Goal: Task Accomplishment & Management: Use online tool/utility

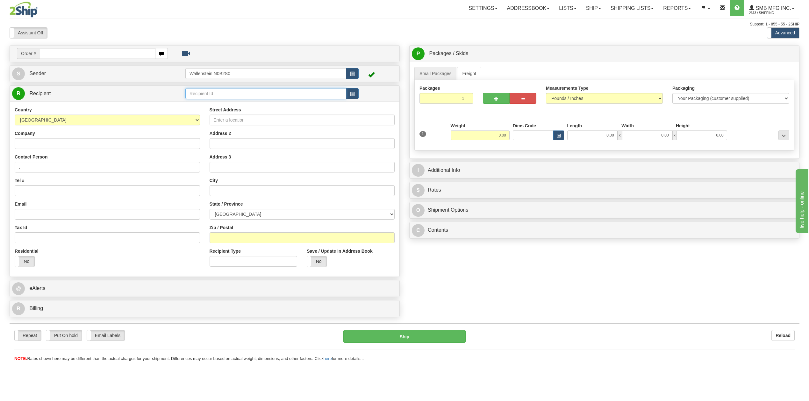
click at [210, 94] on input "text" at bounding box center [265, 93] width 161 height 11
type input "hogslat"
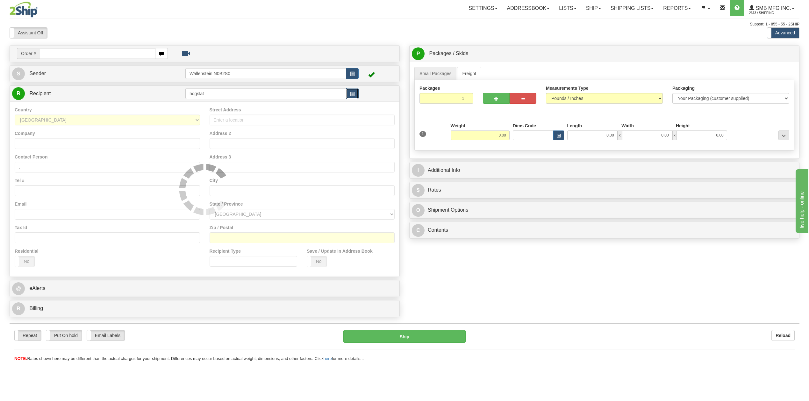
click at [354, 92] on button "button" at bounding box center [352, 93] width 13 height 11
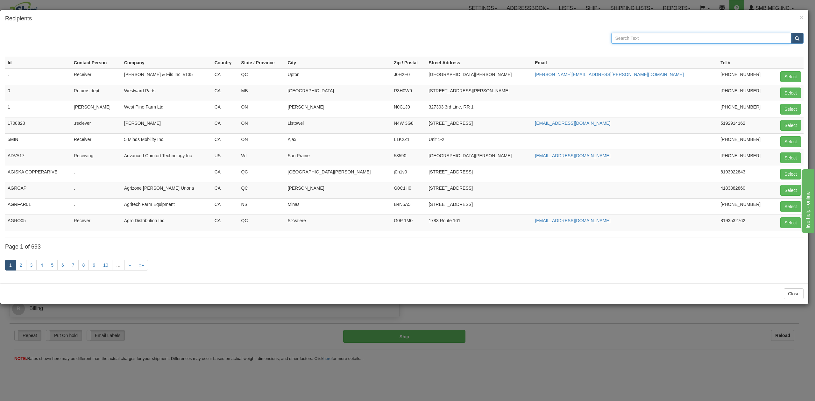
click at [749, 37] on input "text" at bounding box center [701, 38] width 180 height 11
type input "hog"
click at [791, 33] on button "submit" at bounding box center [797, 38] width 13 height 11
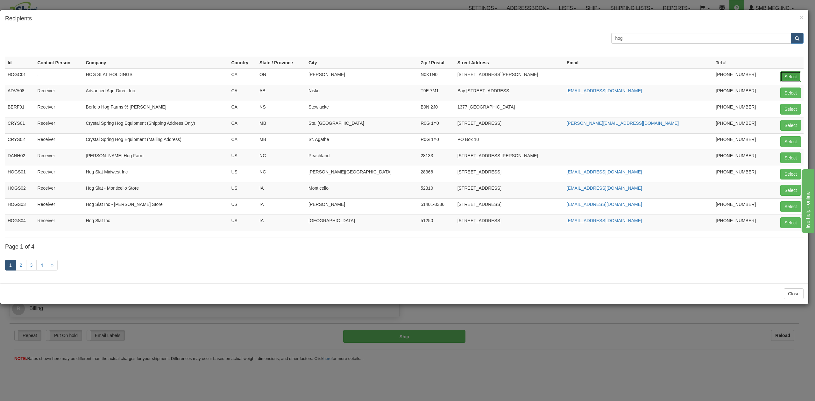
click at [794, 78] on button "Select" at bounding box center [790, 76] width 21 height 11
type input "HOGC01"
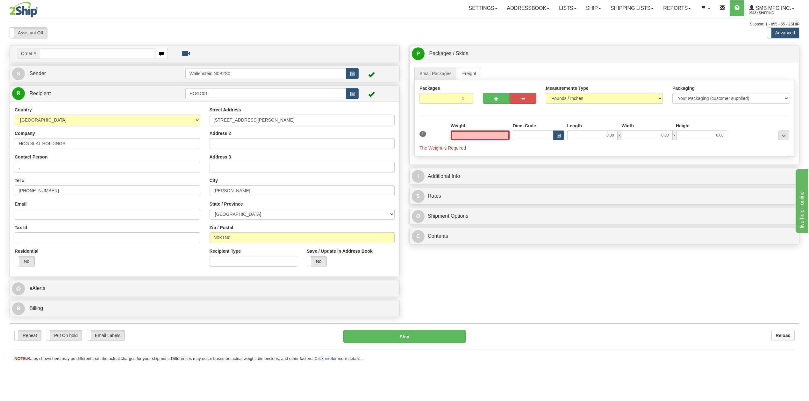
type input "0.00"
click at [484, 138] on input "0.00" at bounding box center [480, 136] width 59 height 10
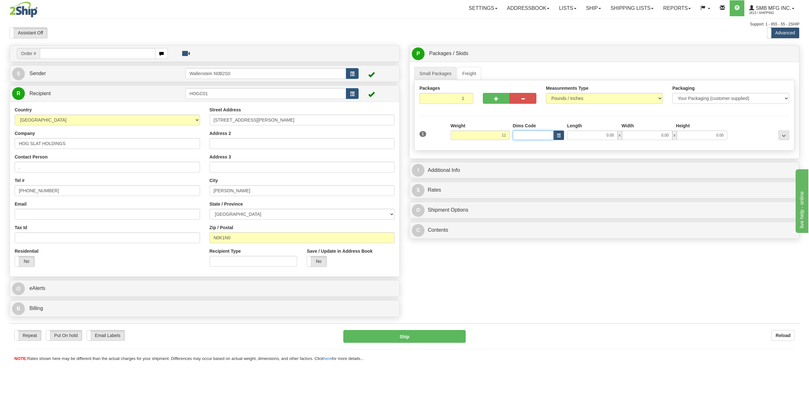
type input "11.00"
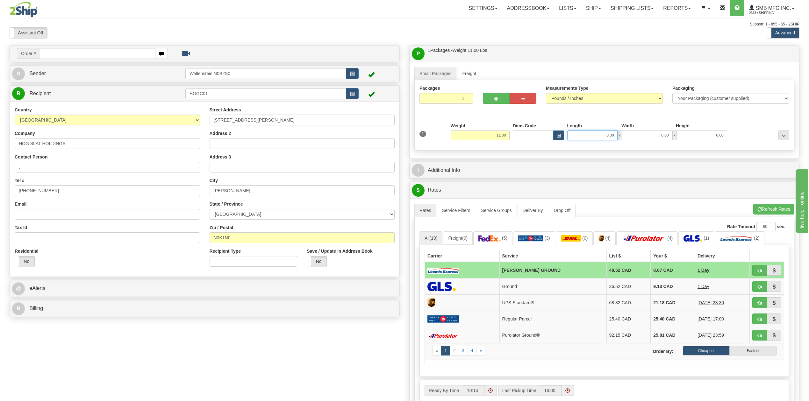
click at [608, 137] on input "0.00" at bounding box center [592, 136] width 50 height 10
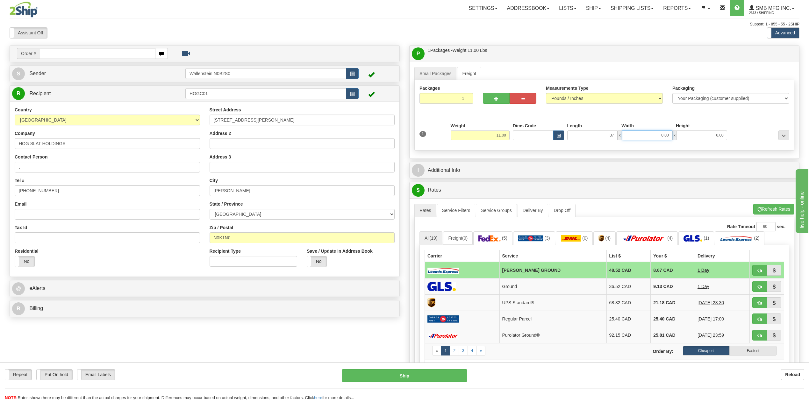
type input "37.00"
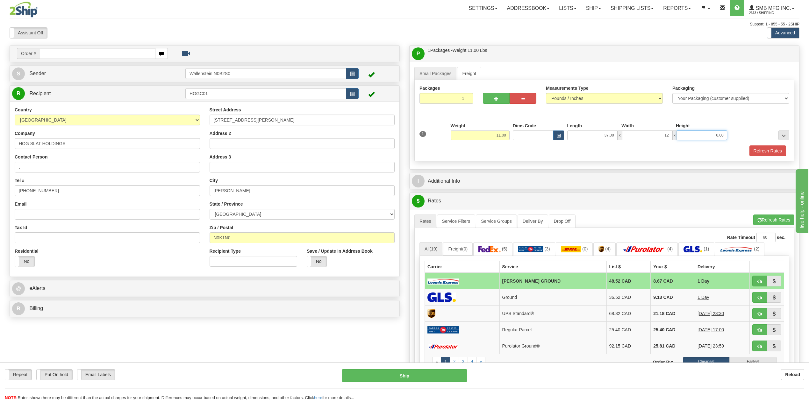
type input "12.00"
type input "6.00"
click at [706, 156] on div "Refresh Rates" at bounding box center [604, 151] width 373 height 11
click at [763, 153] on button "Refresh Rates" at bounding box center [767, 151] width 37 height 11
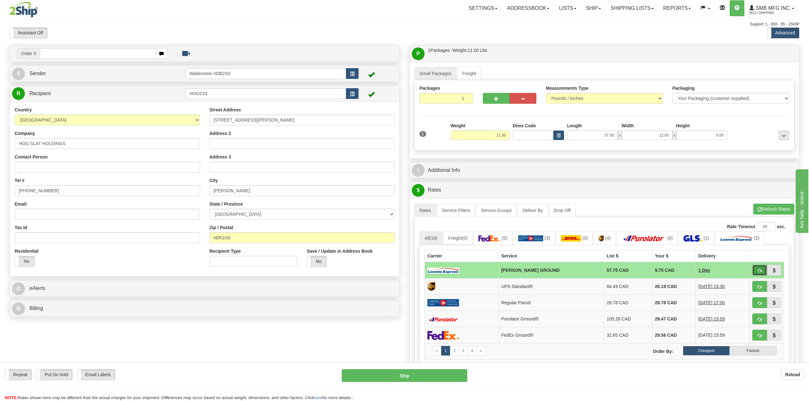
click at [762, 275] on button "button" at bounding box center [759, 270] width 15 height 11
type input "DD"
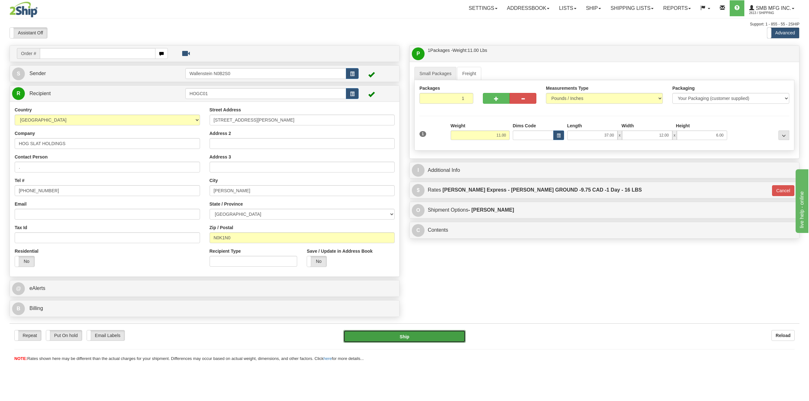
click at [441, 331] on button "Ship" at bounding box center [404, 336] width 122 height 13
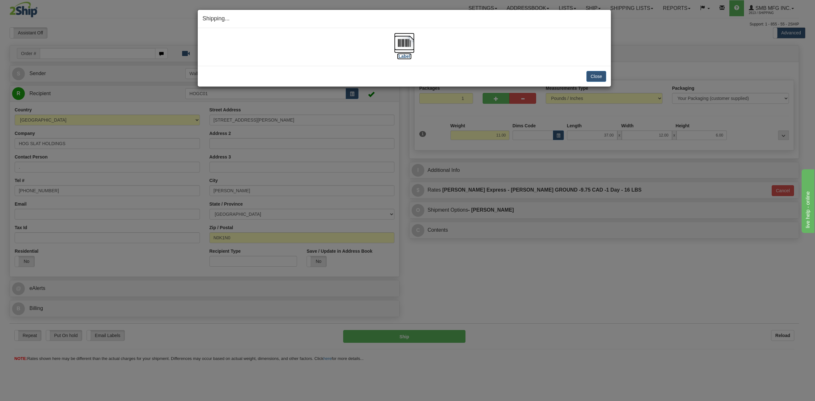
click at [404, 55] on label "[Label]" at bounding box center [404, 56] width 15 height 6
